Goal: Transaction & Acquisition: Book appointment/travel/reservation

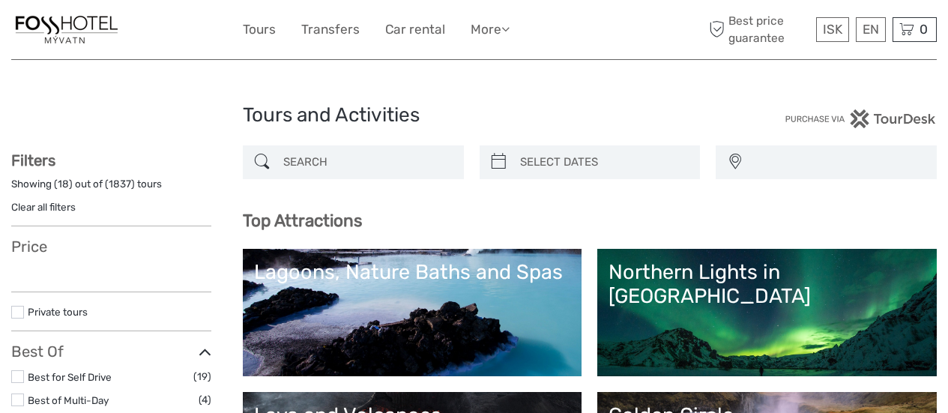
select select
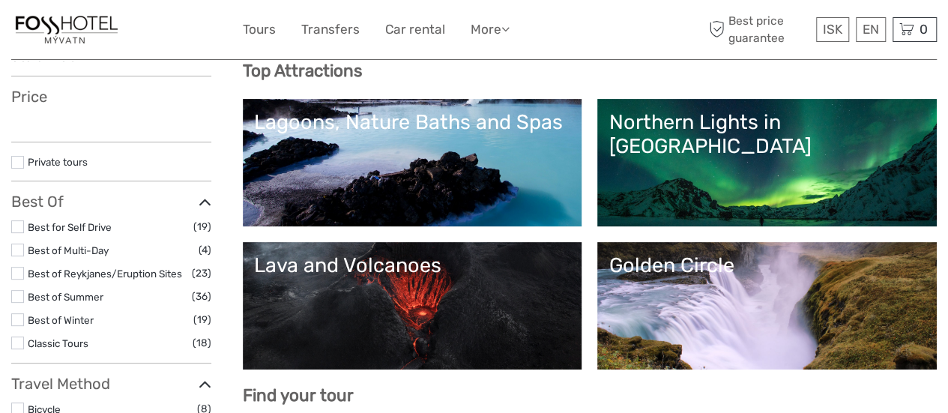
select select
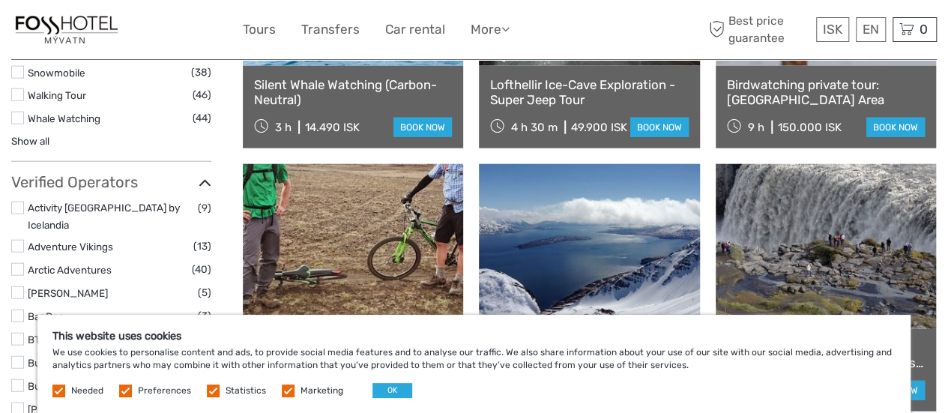
scroll to position [2024, 0]
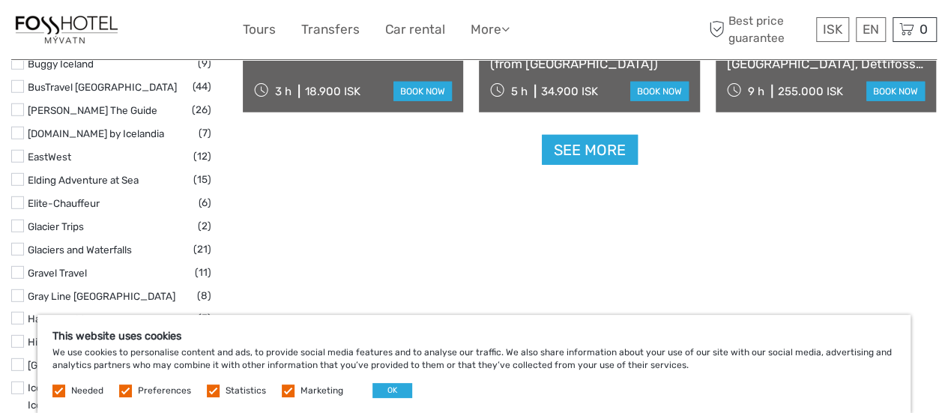
click at [587, 146] on link "See more" at bounding box center [590, 150] width 96 height 31
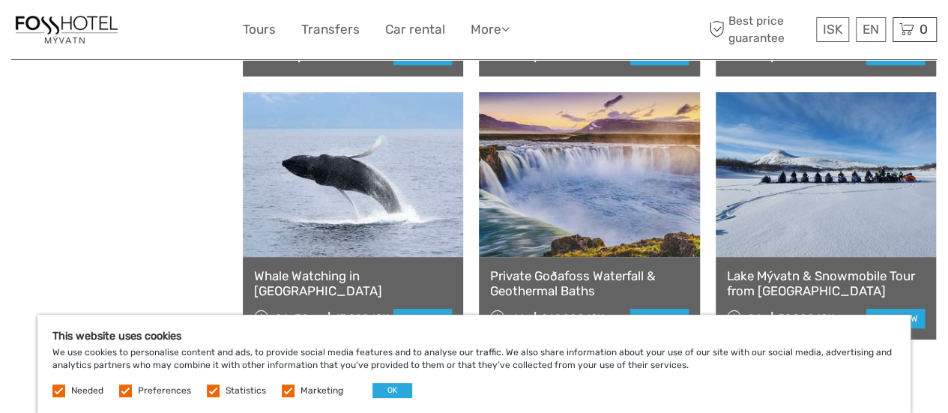
scroll to position [2998, 0]
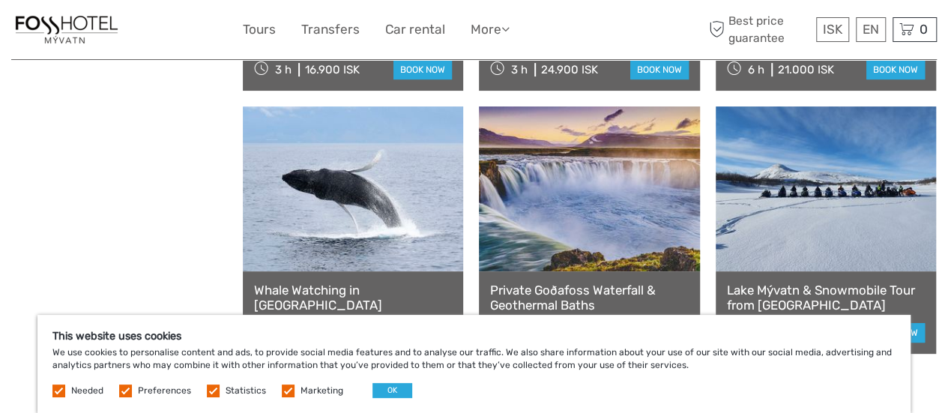
click at [716, 196] on link at bounding box center [826, 188] width 220 height 165
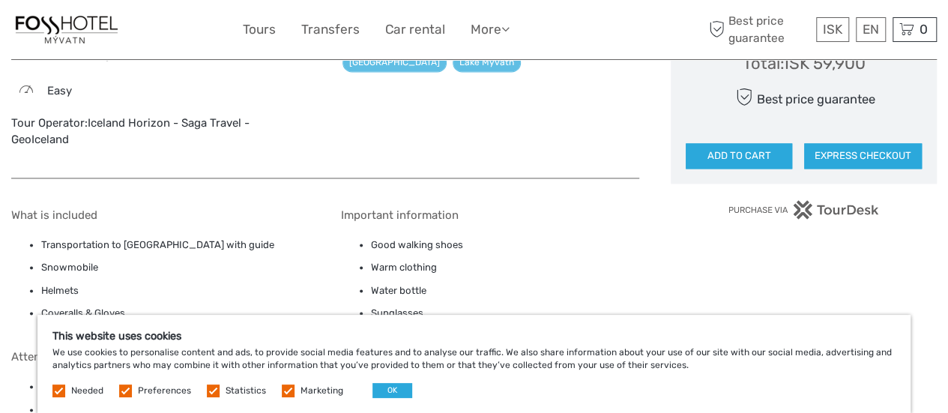
scroll to position [1049, 0]
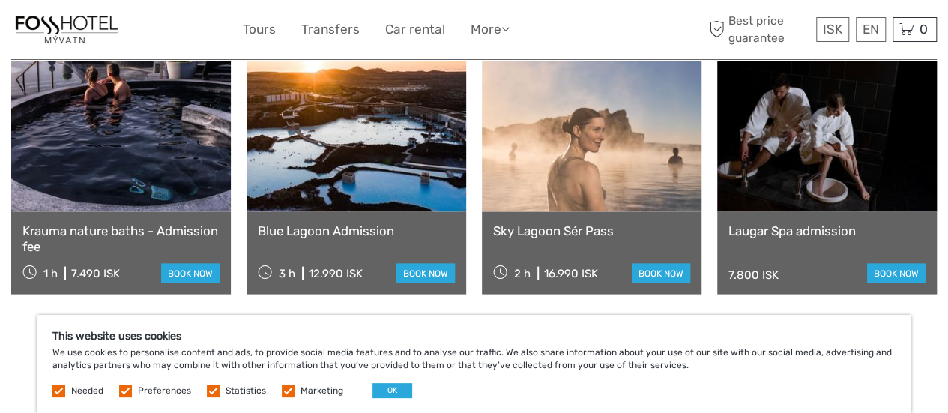
scroll to position [1424, 0]
